Goal: Task Accomplishment & Management: Complete application form

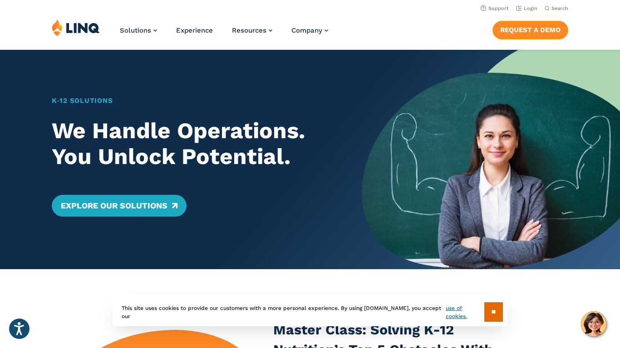
click at [518, 28] on link "Request a Demo" at bounding box center [530, 30] width 76 height 18
